Goal: Information Seeking & Learning: Learn about a topic

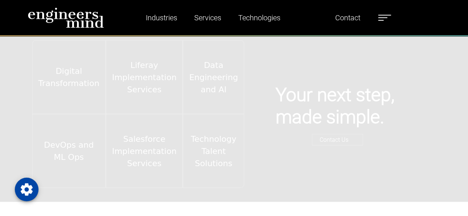
scroll to position [935, 0]
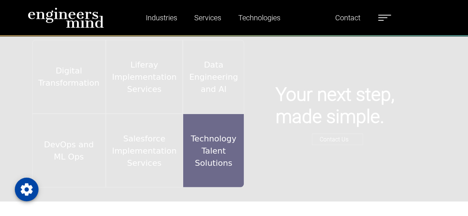
click at [206, 145] on div "Technology Talent Solutions" at bounding box center [213, 151] width 61 height 74
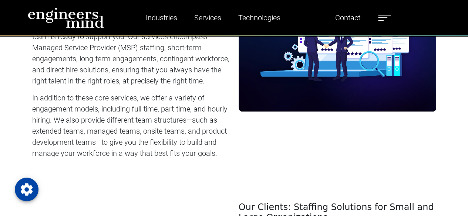
scroll to position [370, 0]
